Goal: Task Accomplishment & Management: Manage account settings

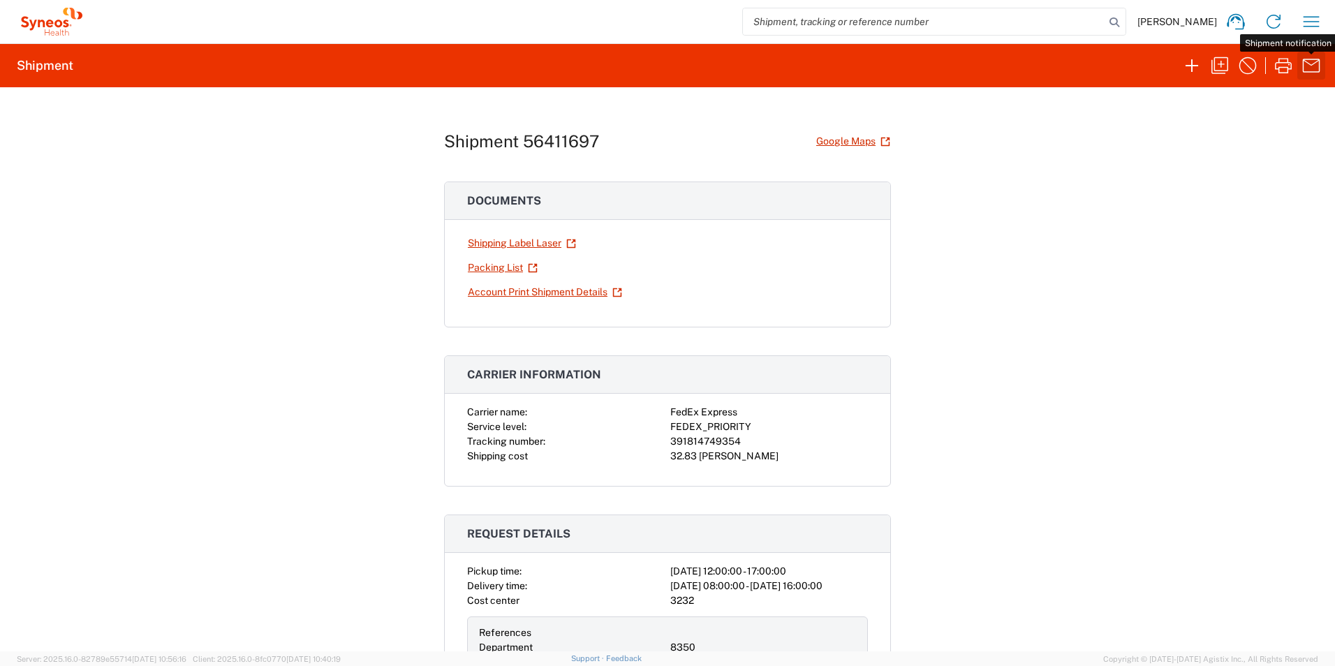
click at [1310, 66] on icon "button" at bounding box center [1311, 65] width 22 height 22
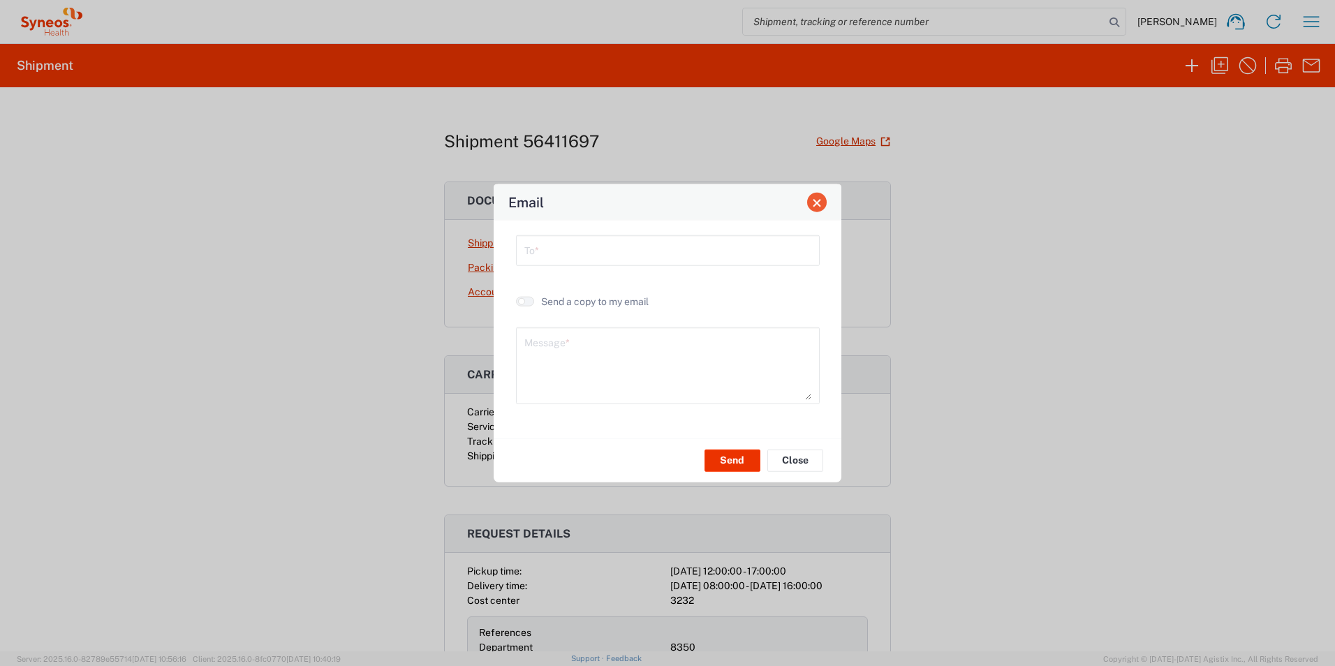
click at [814, 201] on span "Close" at bounding box center [817, 203] width 10 height 10
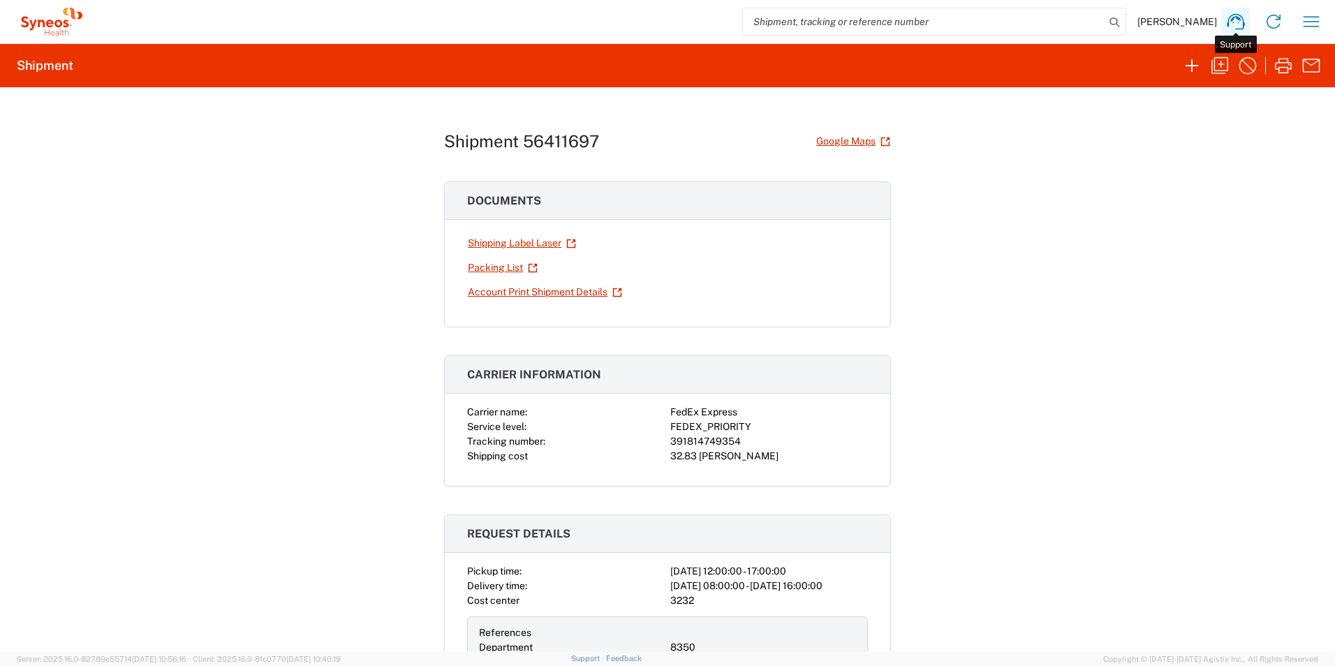
click at [1235, 23] on icon at bounding box center [1236, 21] width 22 height 22
click at [1311, 24] on icon "button" at bounding box center [1311, 21] width 22 height 22
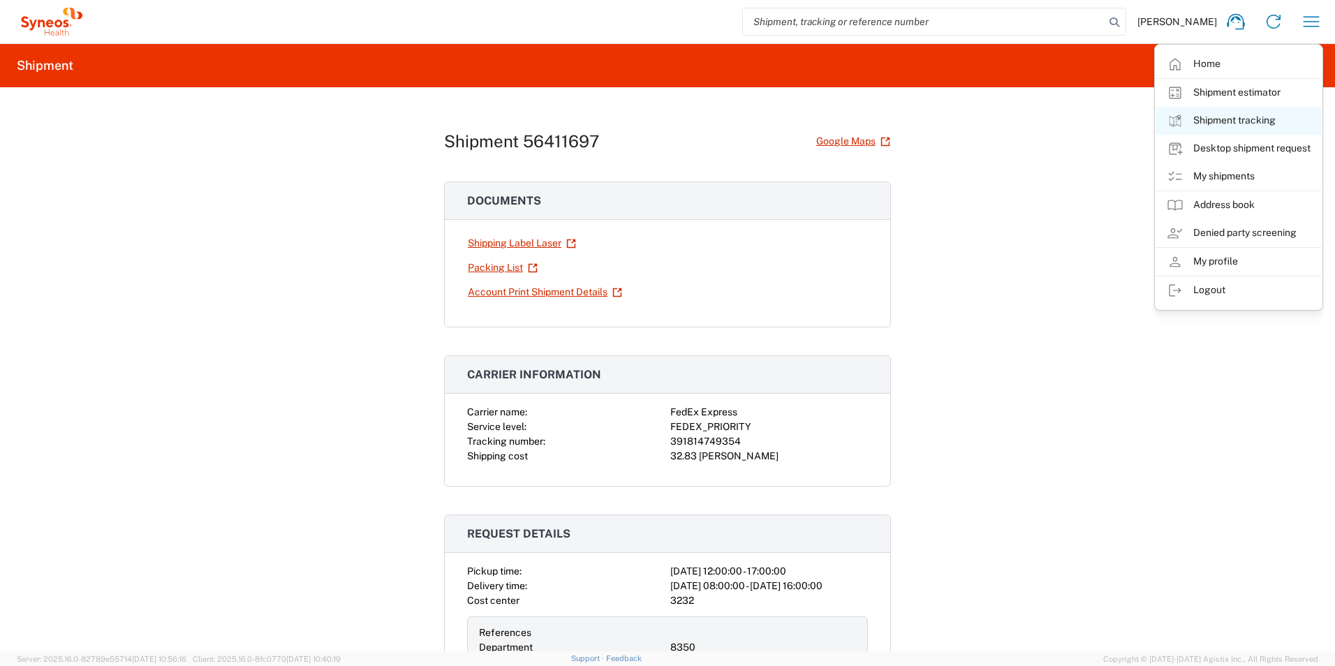
click at [1212, 121] on link "Shipment tracking" at bounding box center [1239, 121] width 166 height 28
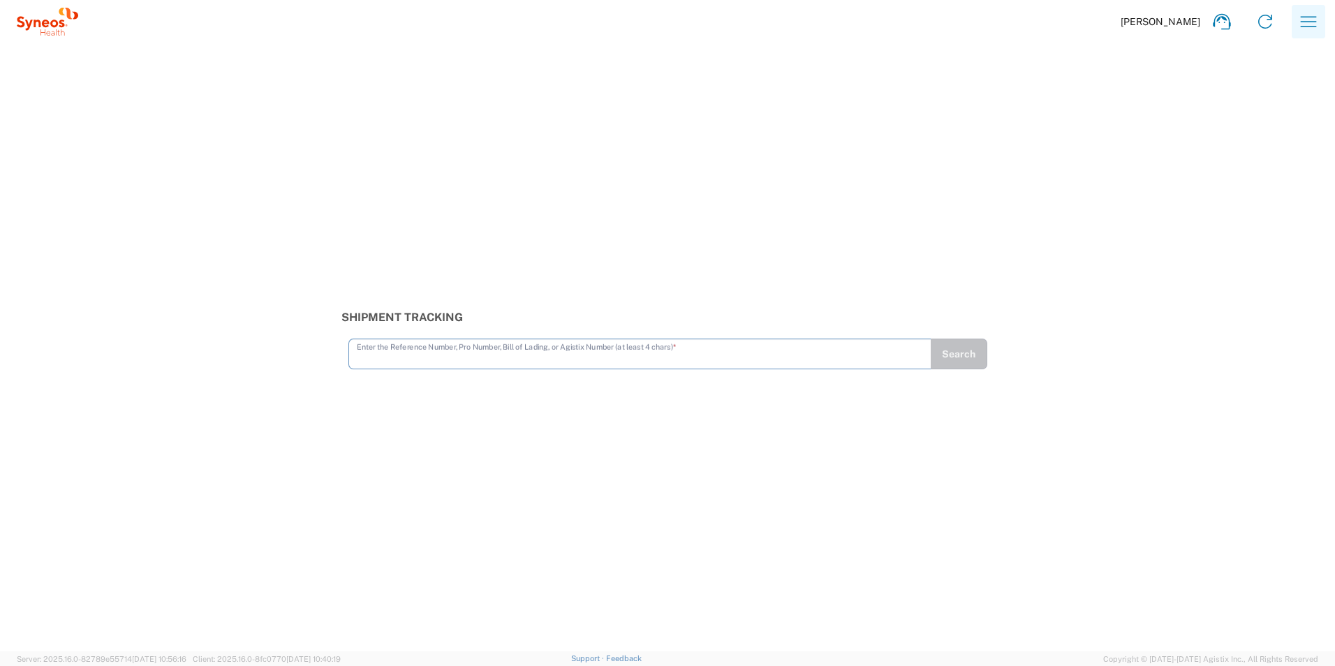
click at [1309, 18] on icon "button" at bounding box center [1309, 21] width 22 height 22
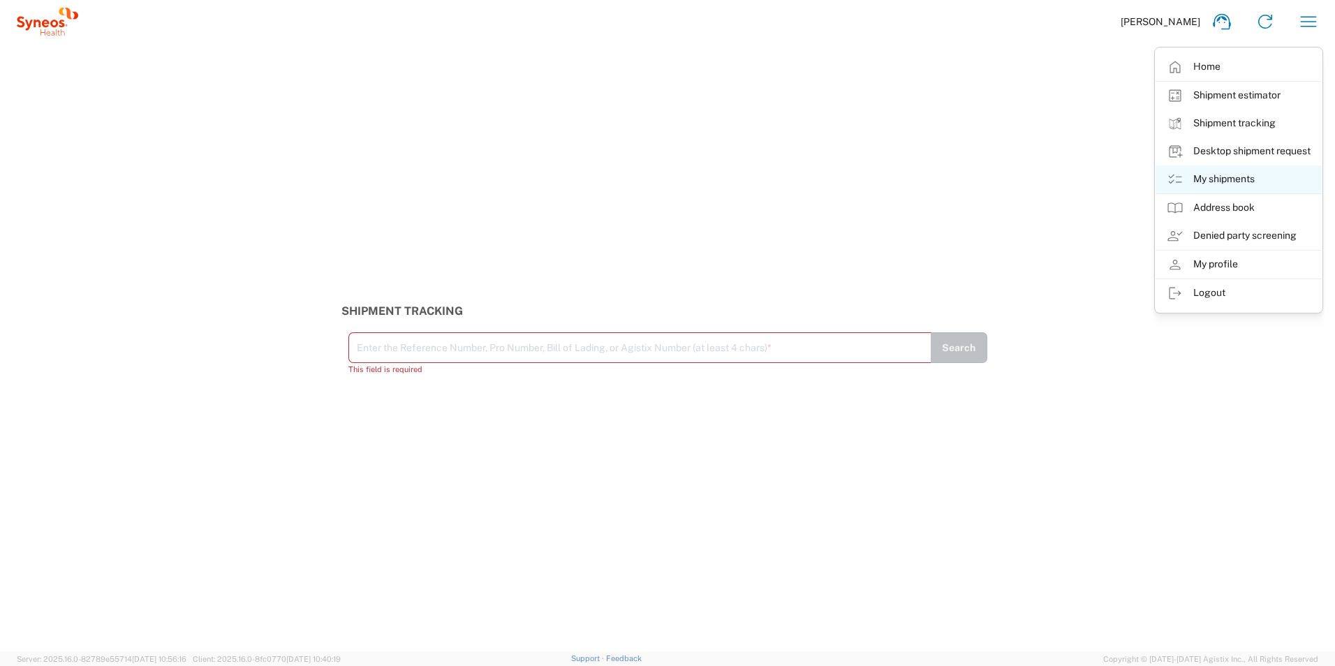
click at [1228, 175] on link "My shipments" at bounding box center [1239, 180] width 166 height 28
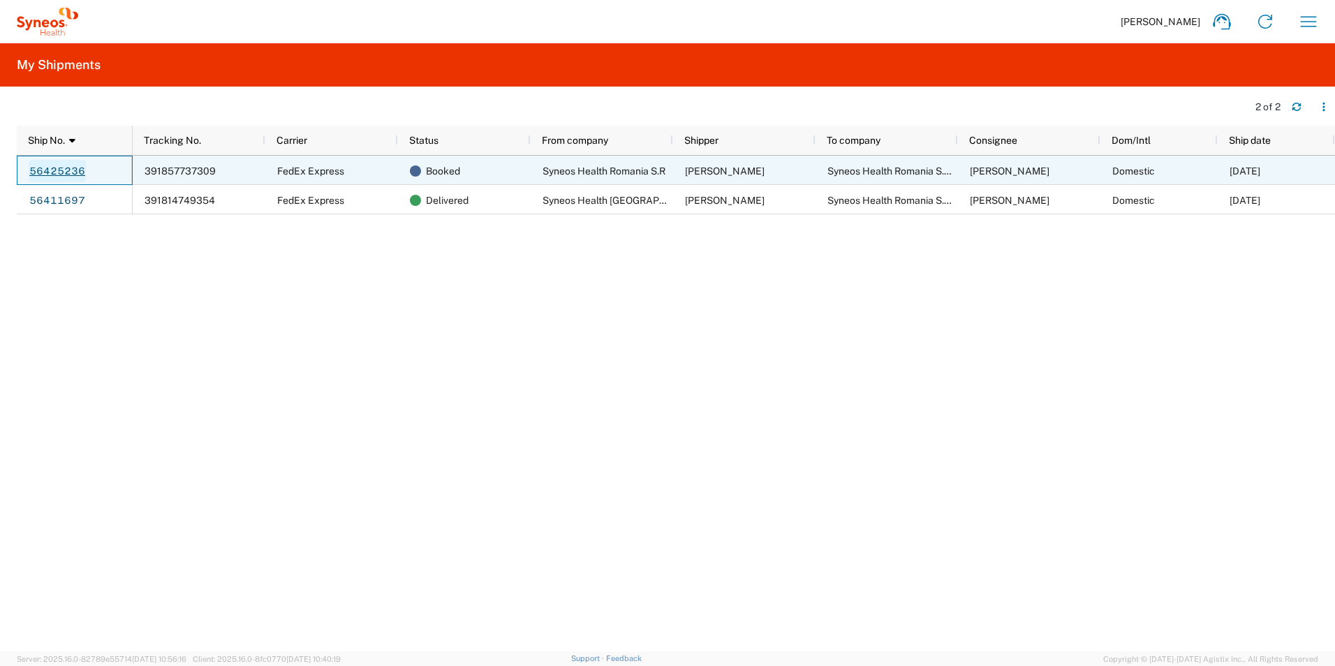
click at [62, 170] on link "56425236" at bounding box center [57, 171] width 57 height 22
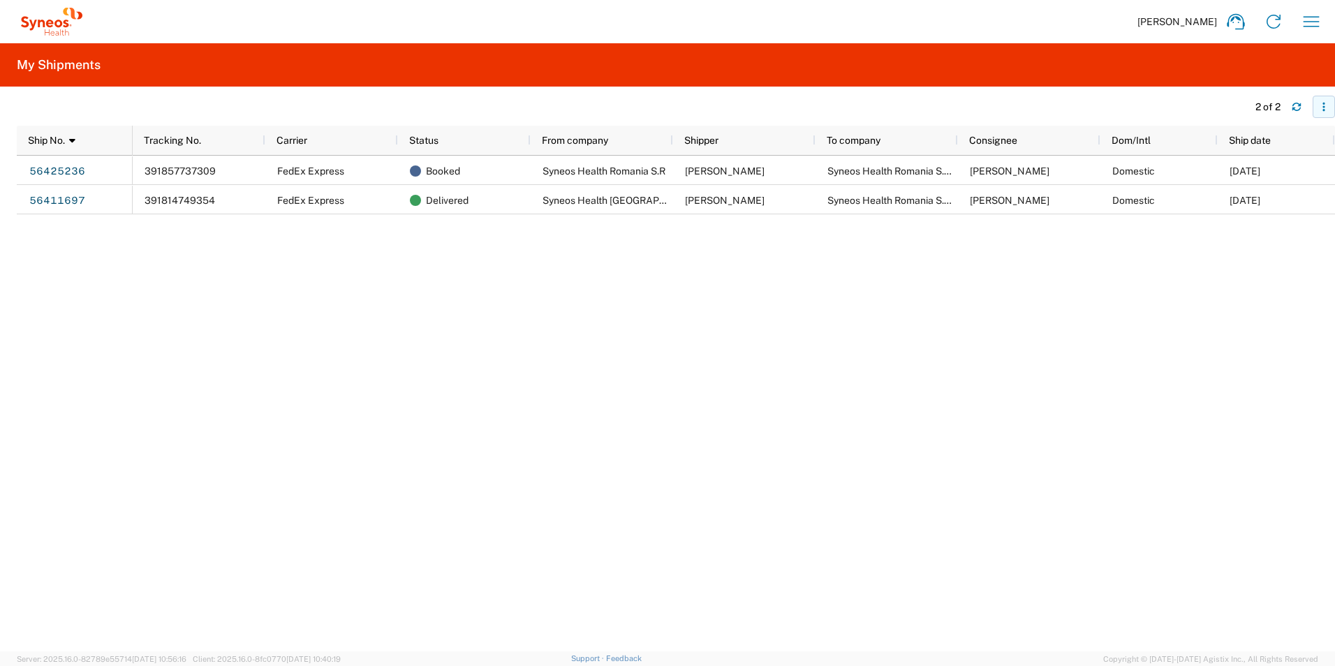
click at [1323, 105] on icon "button" at bounding box center [1324, 107] width 10 height 10
drag, startPoint x: 812, startPoint y: 265, endPoint x: 667, endPoint y: 260, distance: 144.7
click at [805, 265] on div "391857737309 FedEx Express Booked Syneos Health Romania S.R Camelia Farcas Syne…" at bounding box center [734, 404] width 1203 height 496
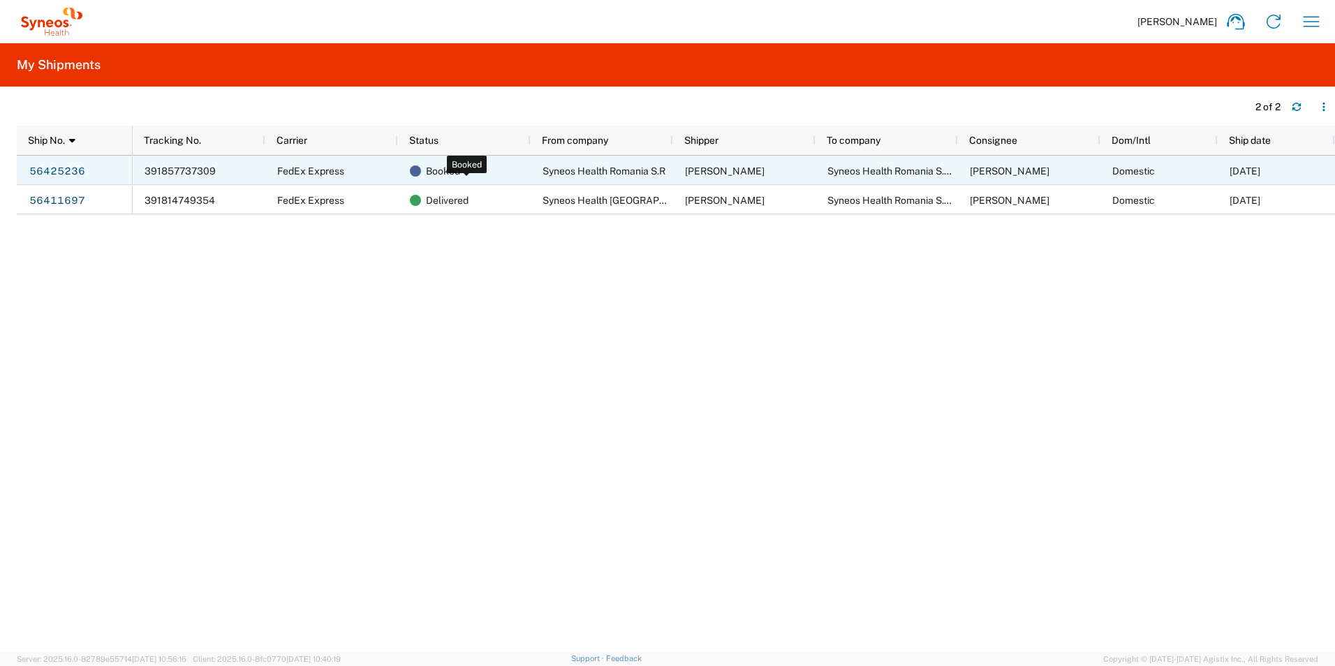
click at [438, 168] on span "Booked" at bounding box center [443, 170] width 34 height 29
click at [464, 175] on div "Booked" at bounding box center [467, 170] width 115 height 29
click at [319, 172] on span "FedEx Express" at bounding box center [310, 171] width 67 height 11
click at [195, 169] on span "391857737309" at bounding box center [180, 171] width 71 height 11
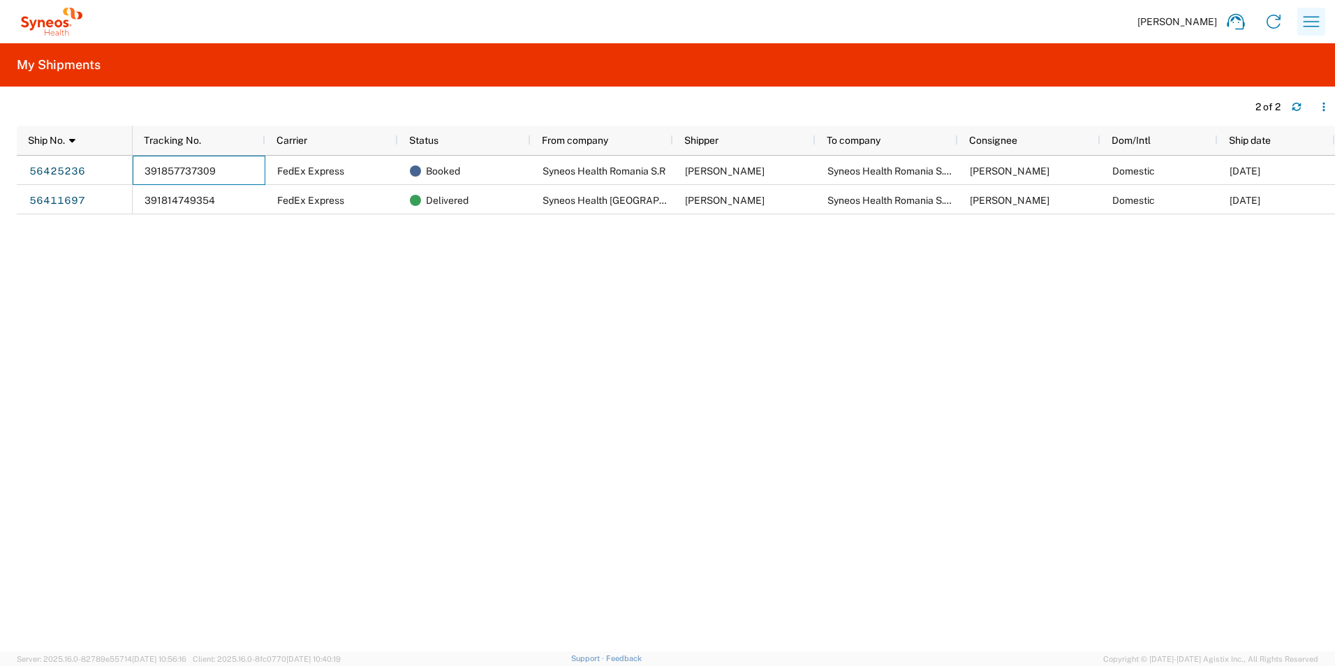
click at [1308, 20] on icon "button" at bounding box center [1311, 21] width 22 height 22
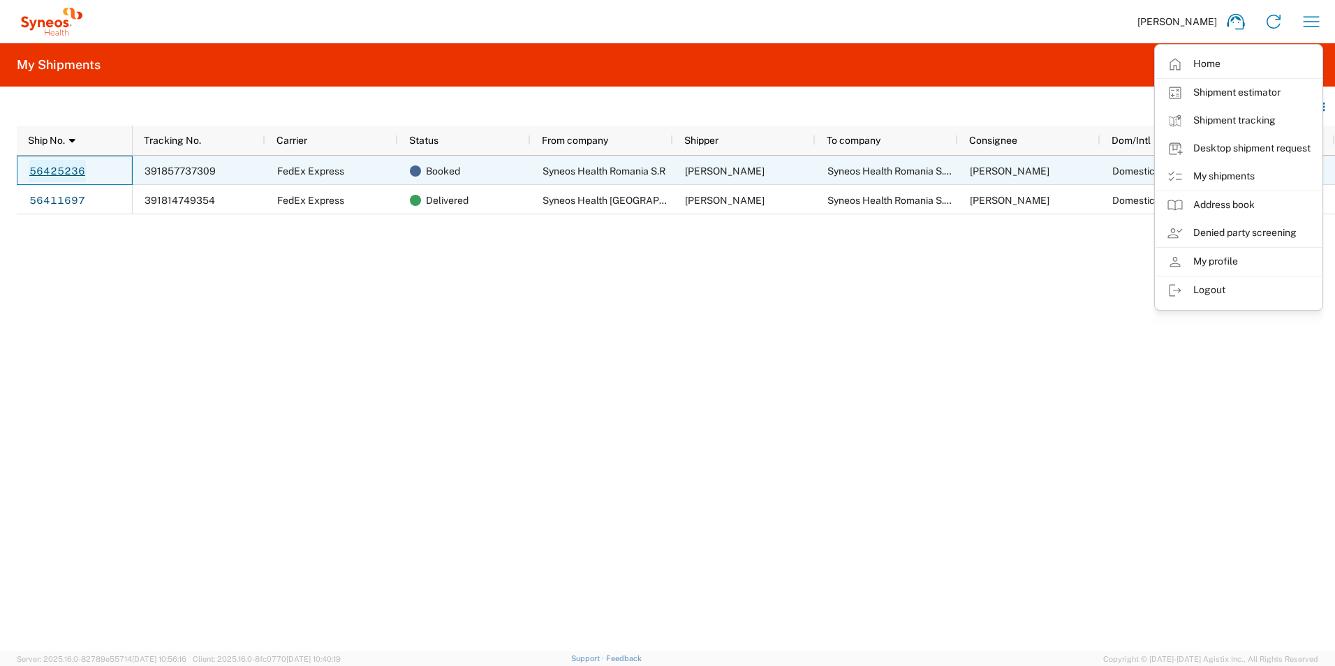
click at [66, 168] on link "56425236" at bounding box center [57, 171] width 57 height 22
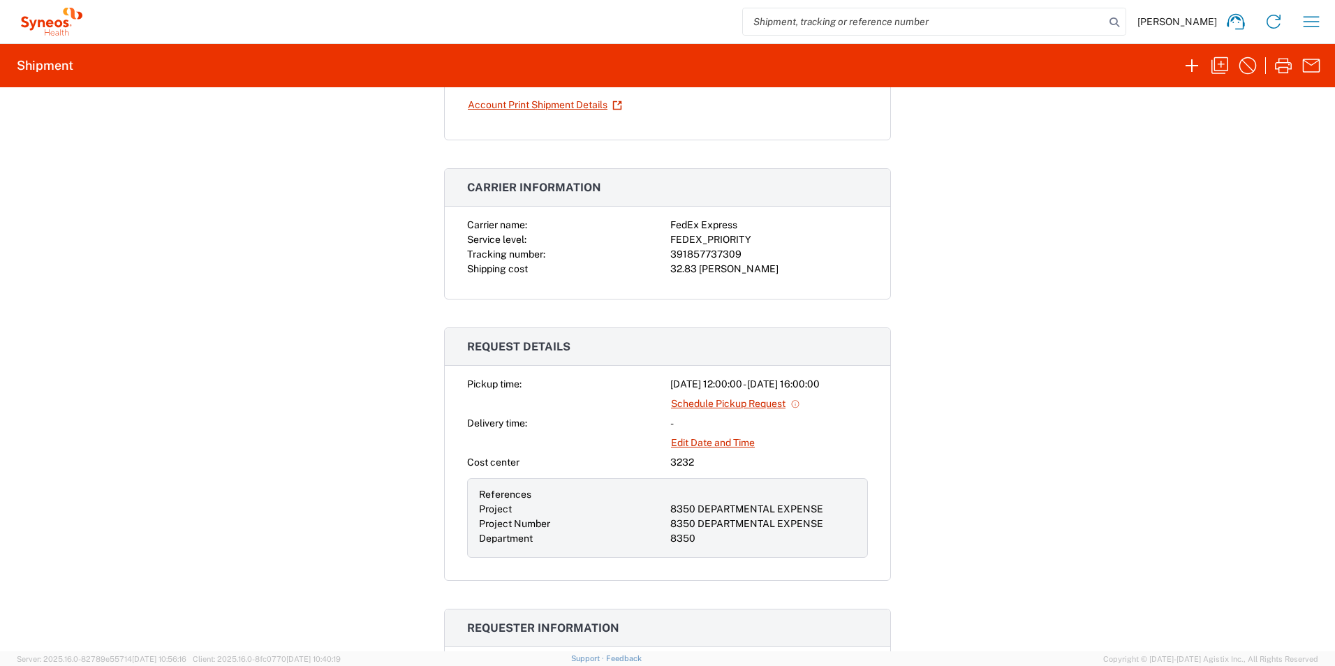
scroll to position [210, 0]
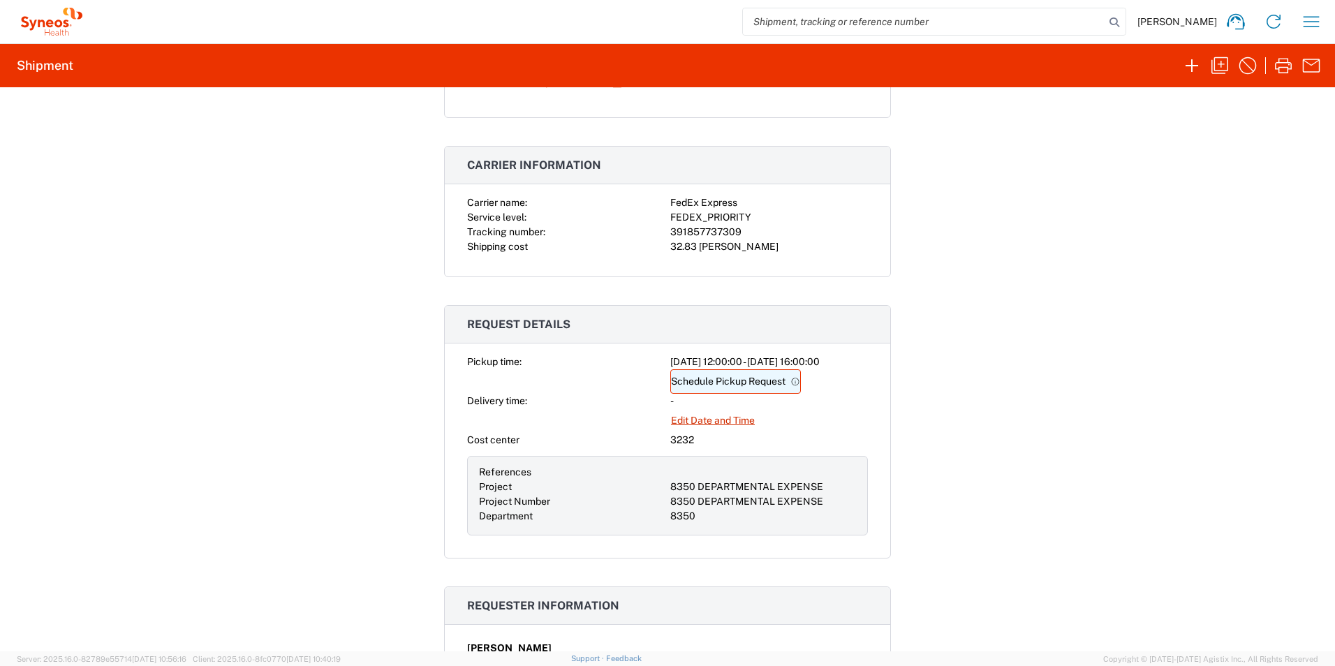
click at [698, 376] on link "Schedule Pickup Request" at bounding box center [735, 381] width 131 height 24
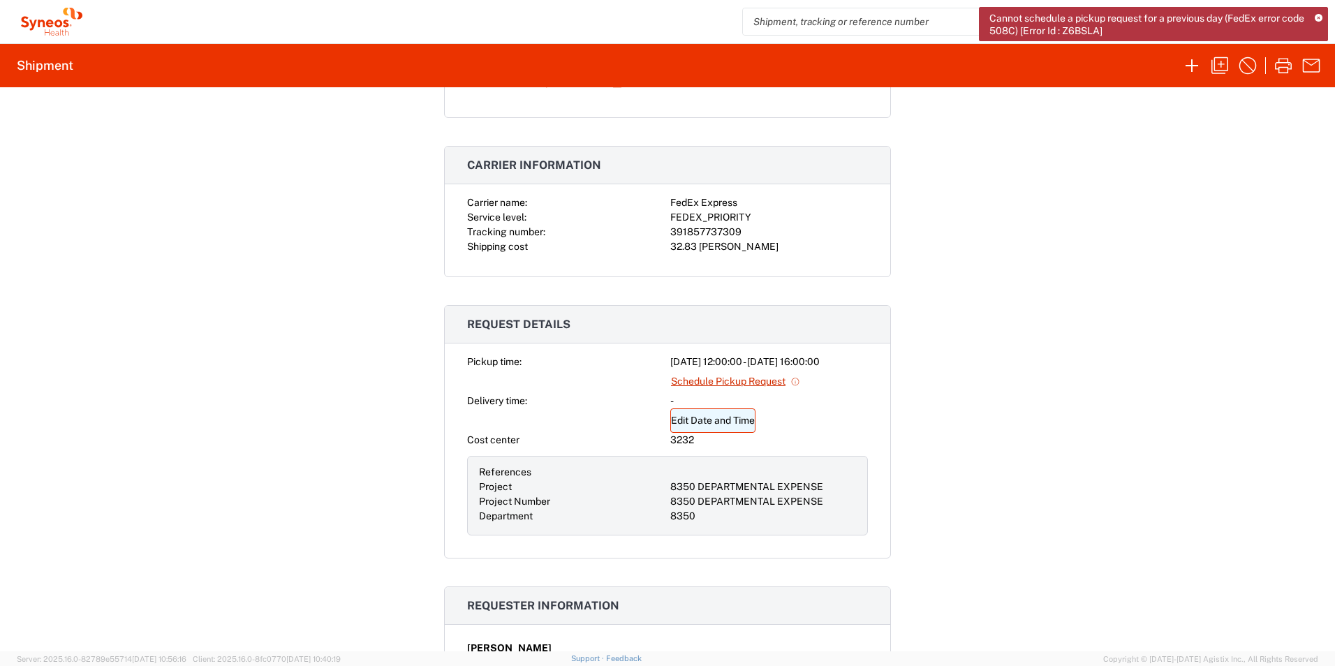
click at [705, 421] on link "Edit Date and Time" at bounding box center [712, 421] width 85 height 24
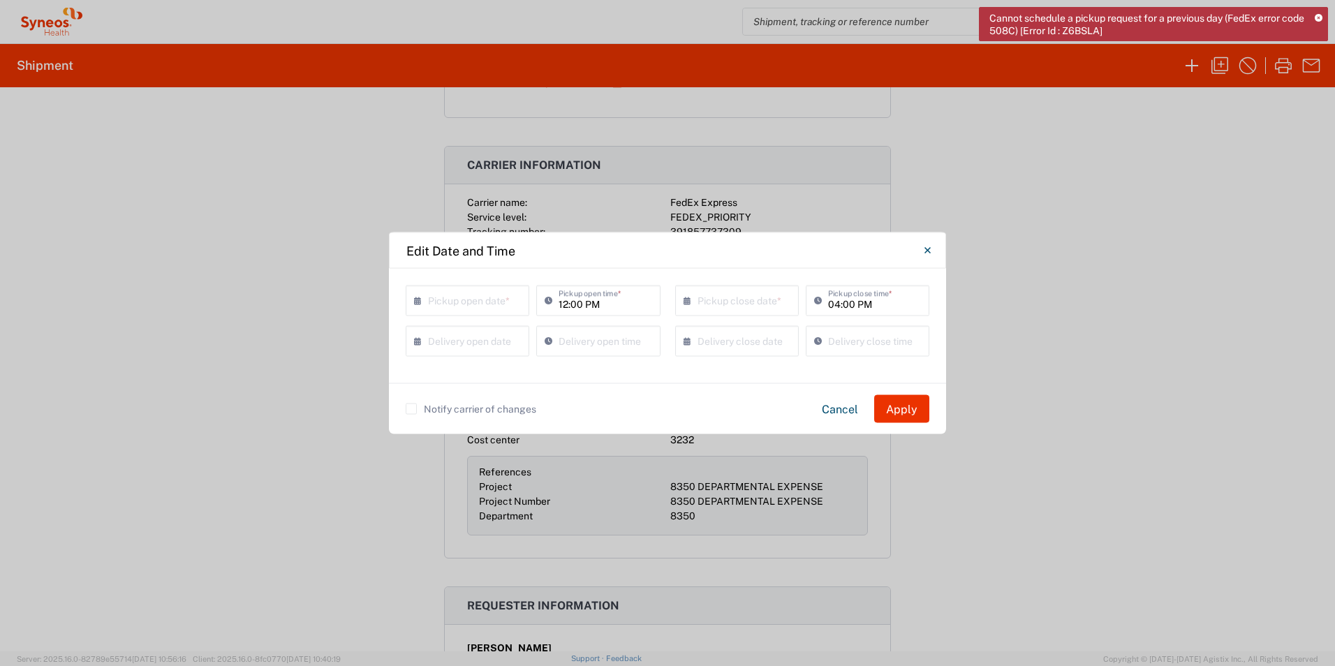
click at [481, 302] on input "text" at bounding box center [470, 300] width 85 height 24
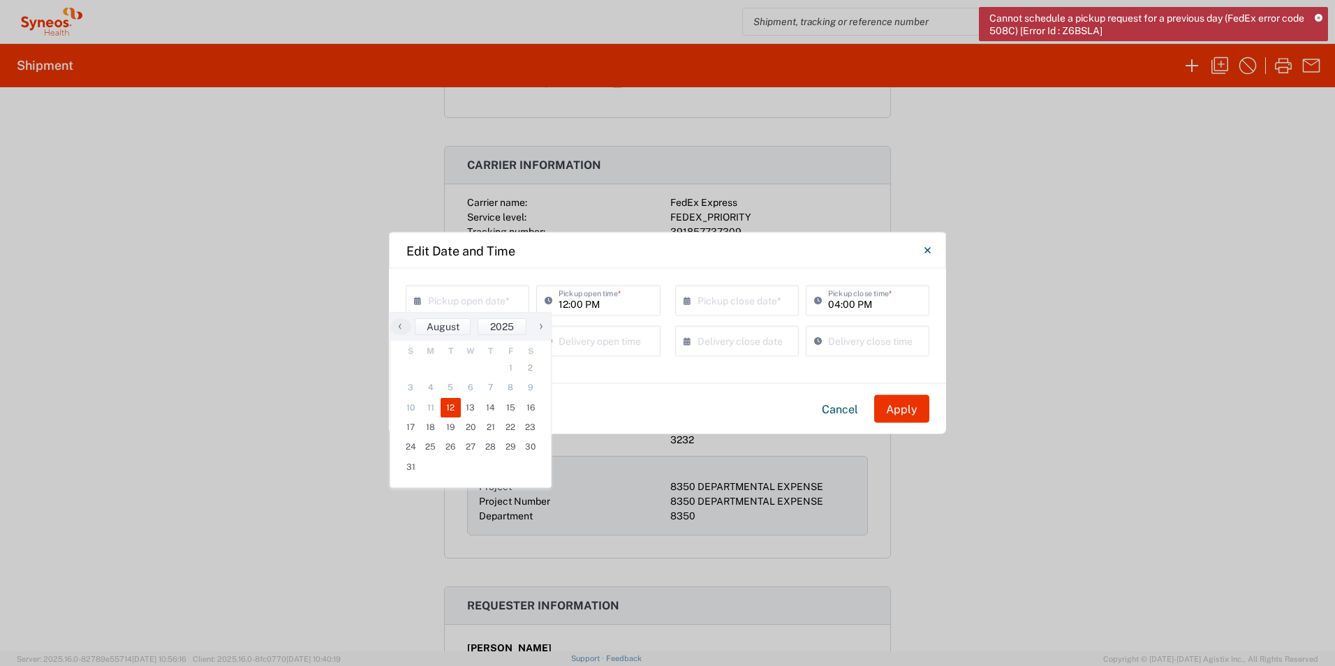
click at [454, 406] on span "12" at bounding box center [451, 408] width 20 height 20
type input "08/12/2025"
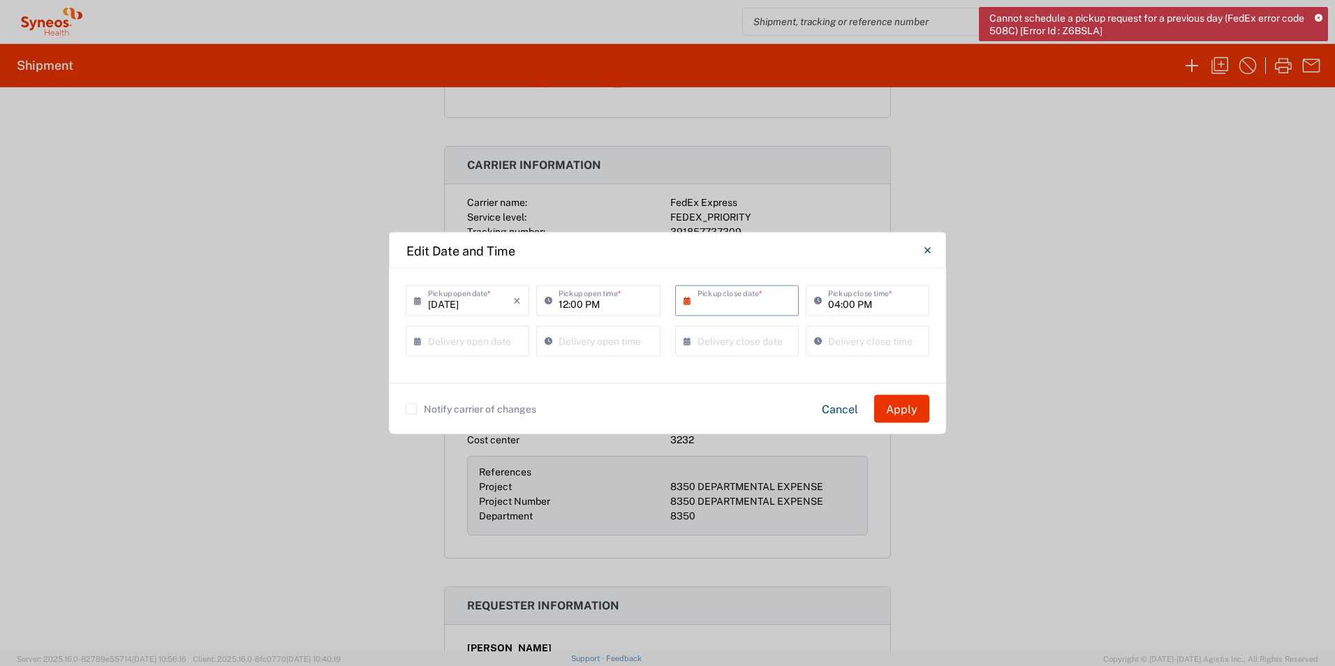
click at [740, 299] on input "text" at bounding box center [740, 300] width 85 height 24
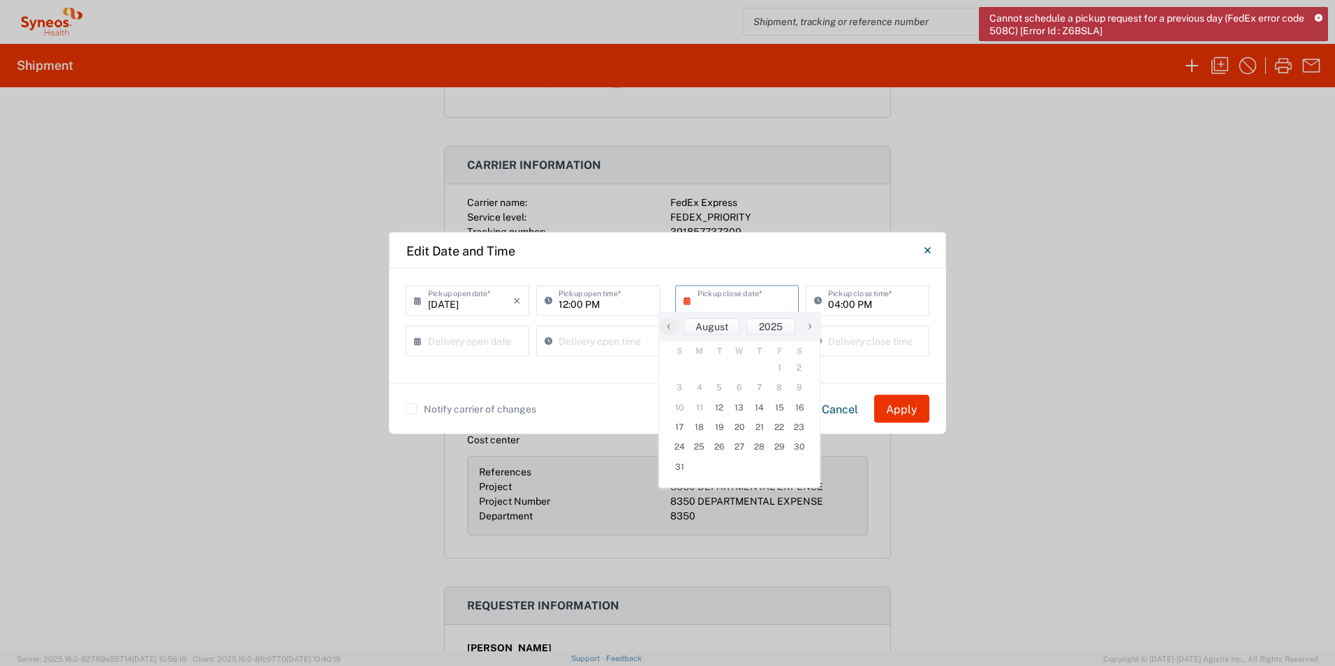
click at [615, 308] on input "12:00 PM" at bounding box center [605, 300] width 93 height 24
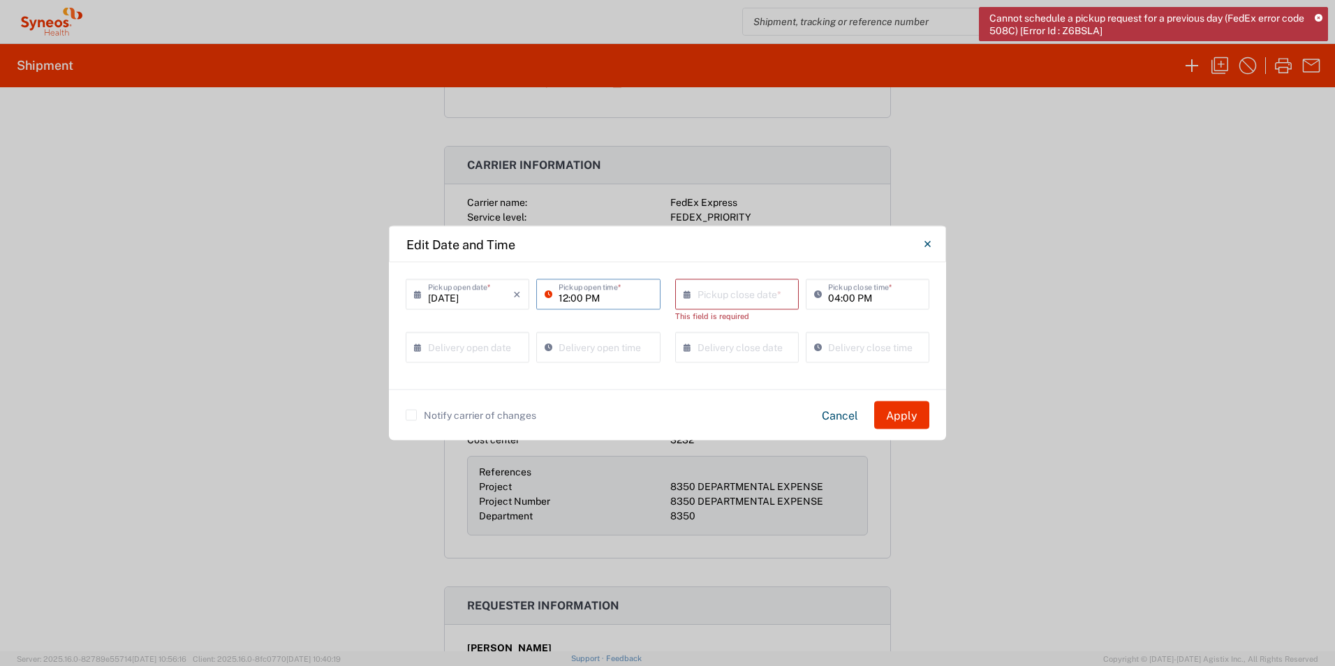
click at [609, 298] on input "12:00 PM" at bounding box center [605, 293] width 93 height 24
click at [563, 295] on input "12:00 PM" at bounding box center [605, 293] width 93 height 24
drag, startPoint x: 586, startPoint y: 293, endPoint x: 608, endPoint y: 316, distance: 32.1
click at [592, 298] on input "11:00 PM" at bounding box center [605, 293] width 93 height 24
type input "11:00 AM"
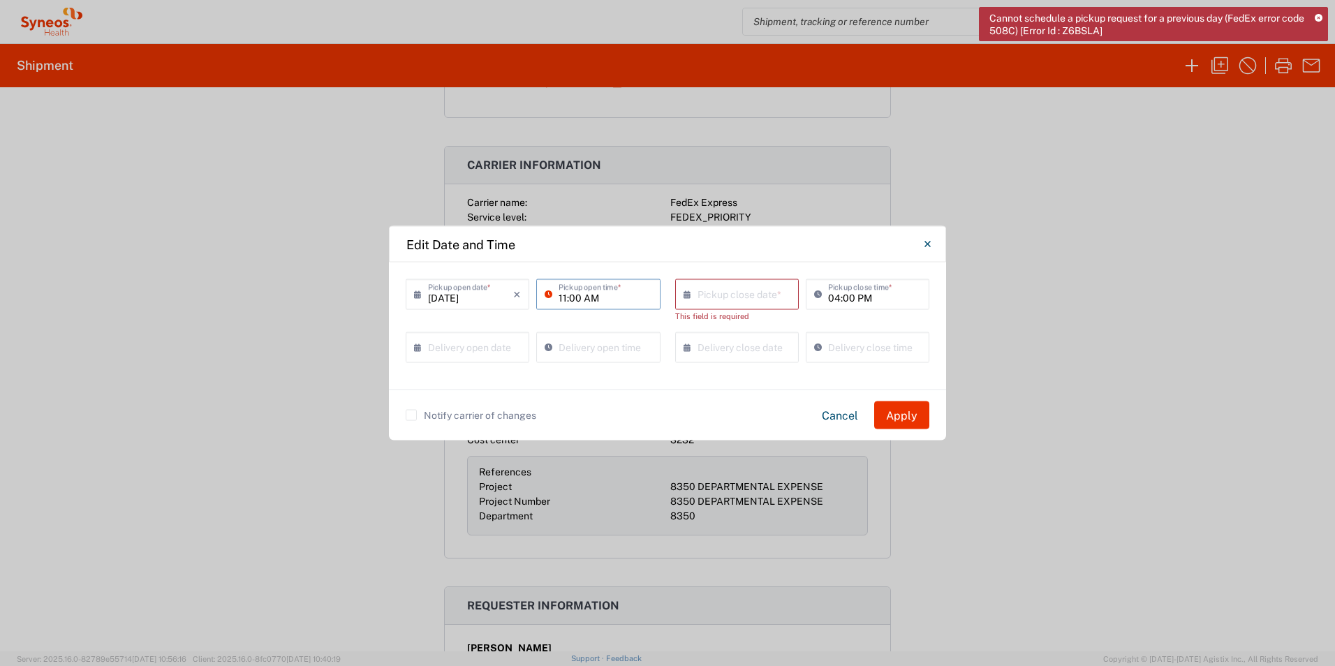
click at [745, 288] on input "text" at bounding box center [740, 293] width 85 height 24
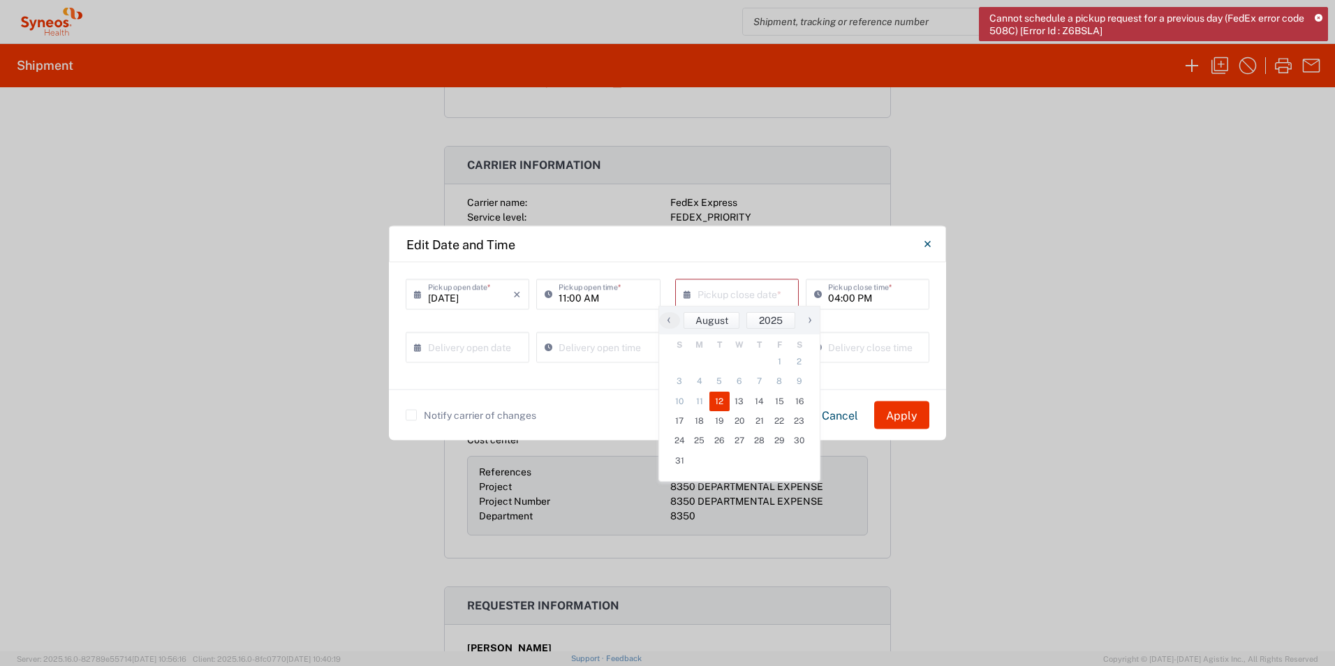
click at [718, 401] on span "12" at bounding box center [720, 402] width 20 height 20
type input "08/12/2025"
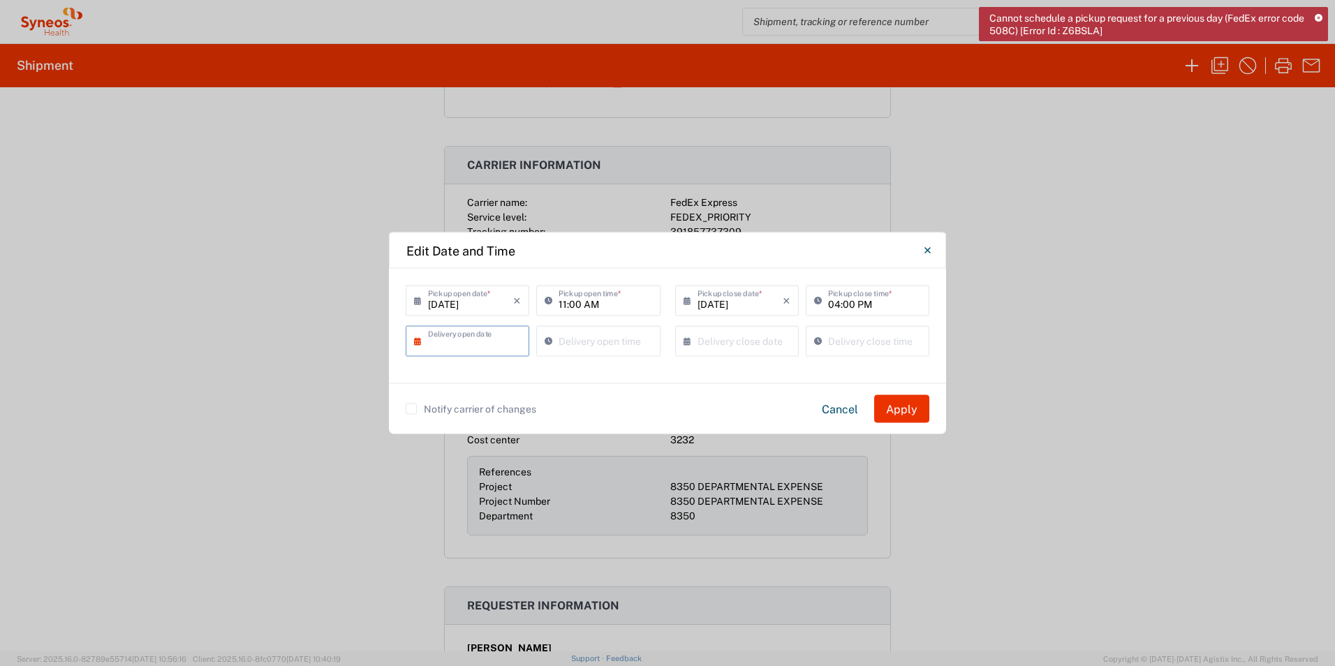
click at [480, 342] on input "text" at bounding box center [470, 340] width 85 height 24
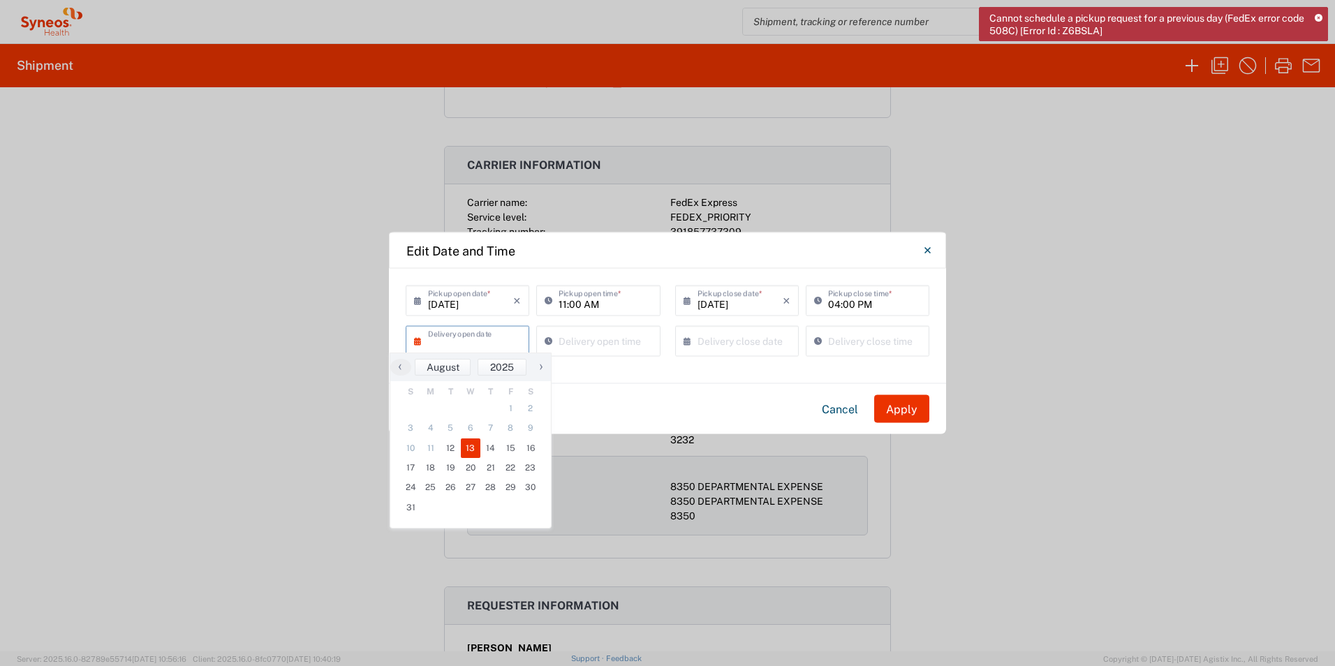
click at [473, 448] on span "13" at bounding box center [471, 449] width 20 height 20
type input "08/13/2025"
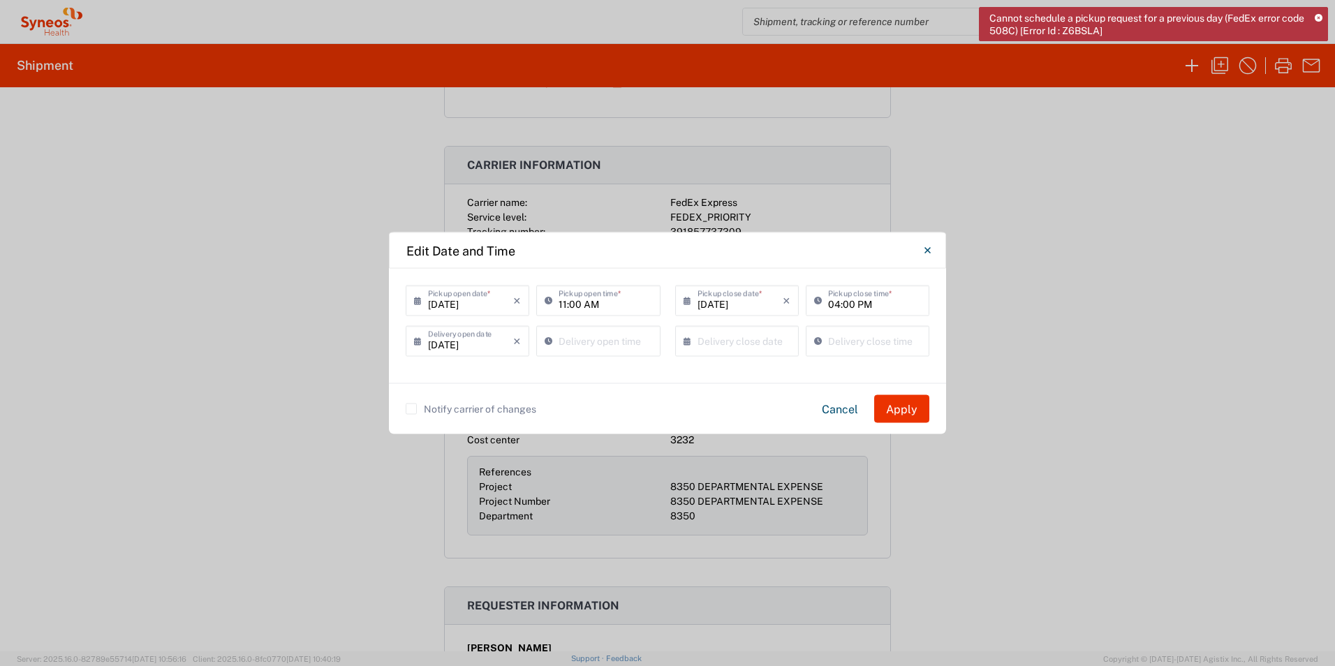
click at [415, 412] on label "Notify carrier of changes" at bounding box center [471, 409] width 131 height 11
click at [411, 409] on input "Notify carrier of changes" at bounding box center [411, 409] width 0 height 0
click at [907, 406] on button "Apply" at bounding box center [901, 409] width 55 height 28
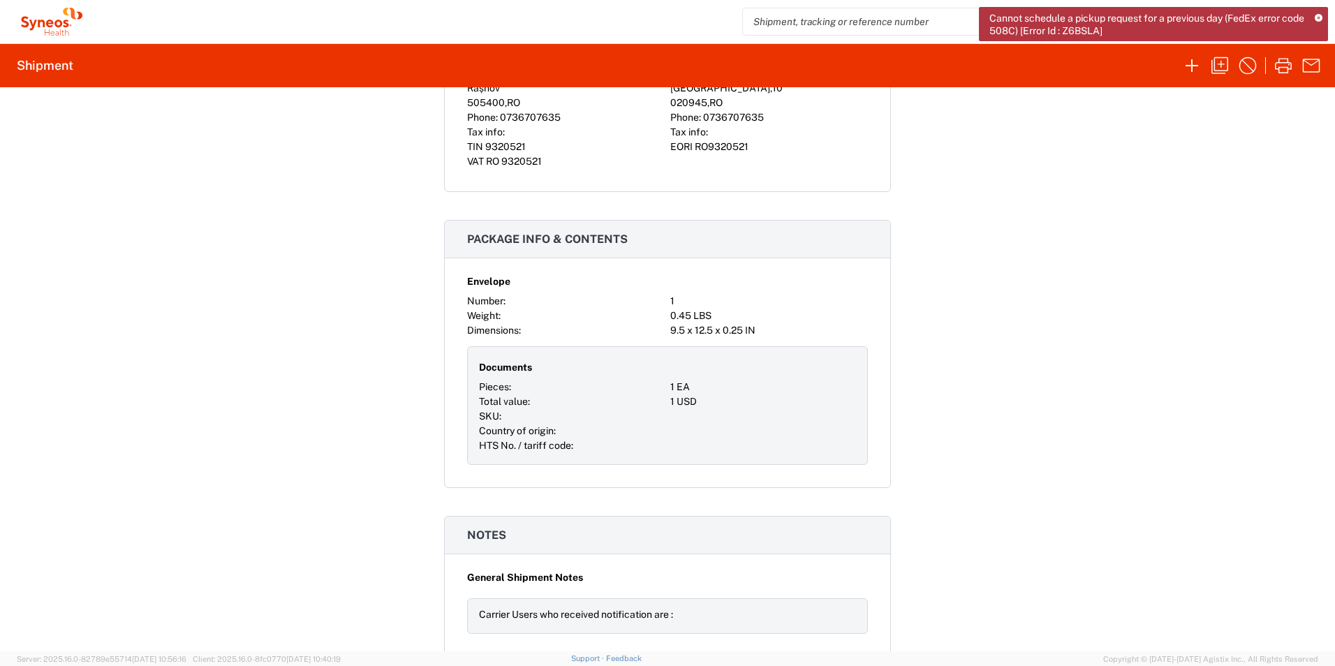
scroll to position [1128, 0]
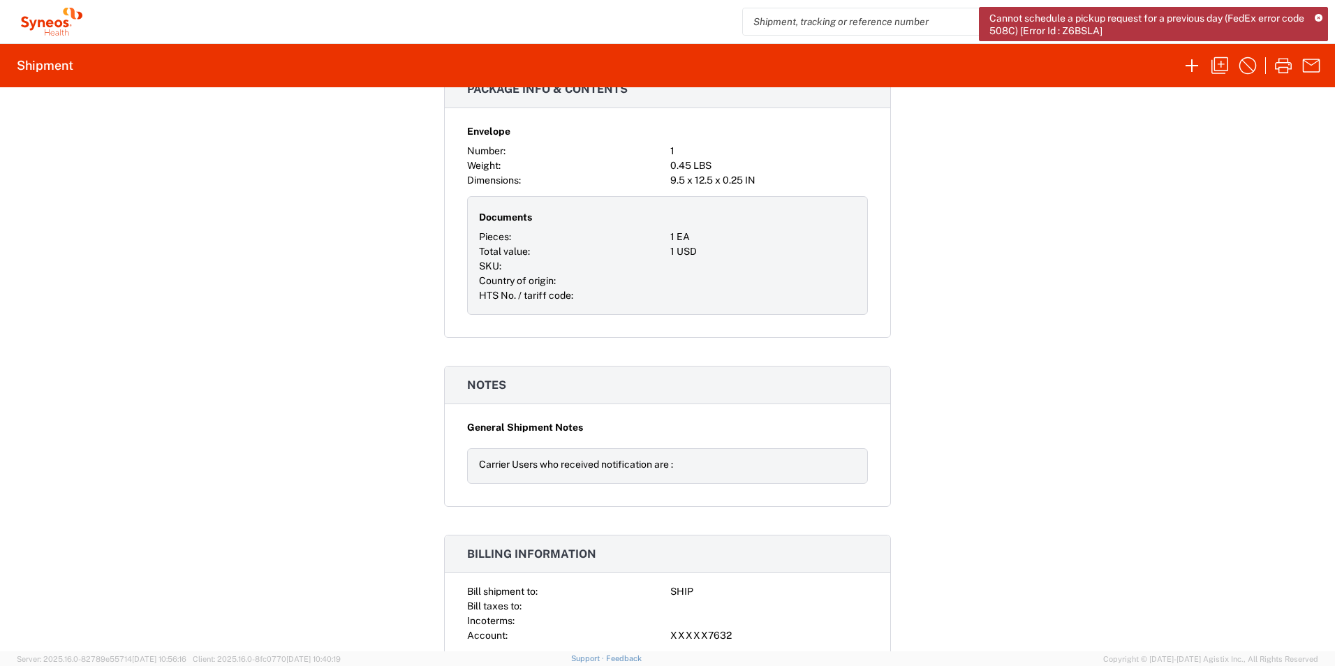
click at [1319, 16] on icon at bounding box center [1319, 19] width 8 height 8
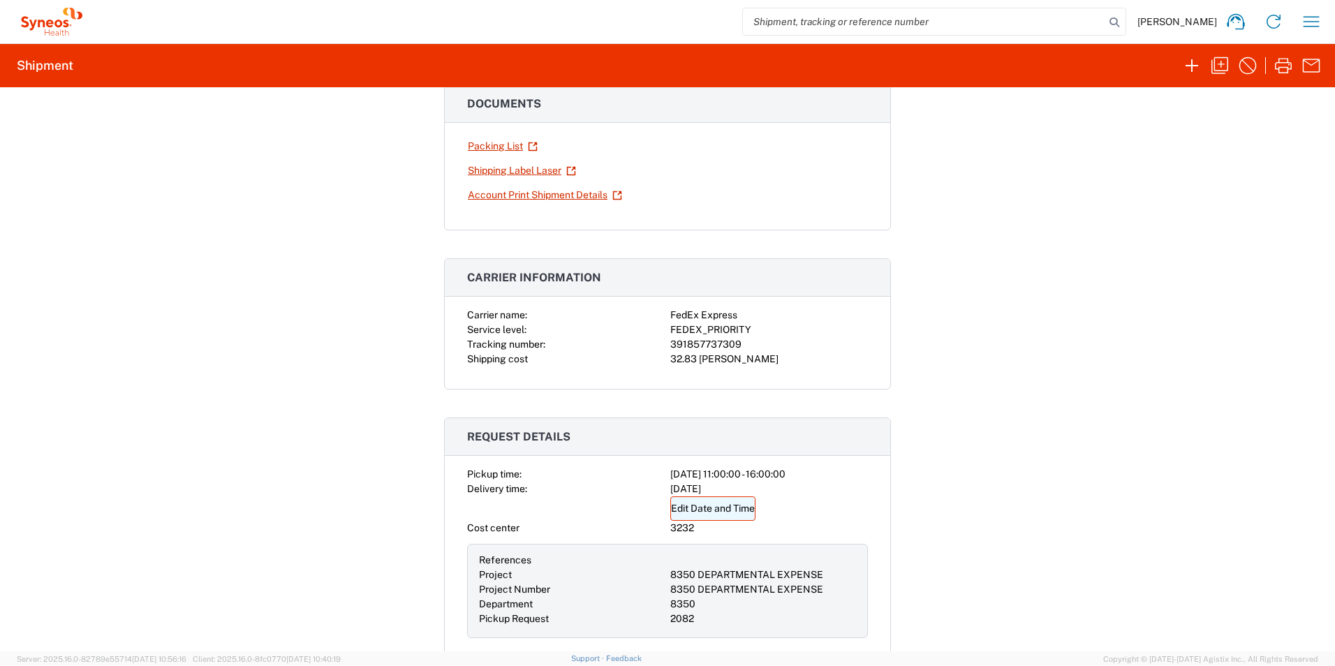
scroll to position [0, 0]
